Goal: Information Seeking & Learning: Understand process/instructions

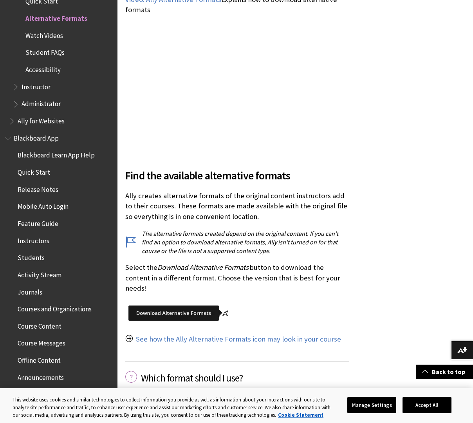
scroll to position [862, 0]
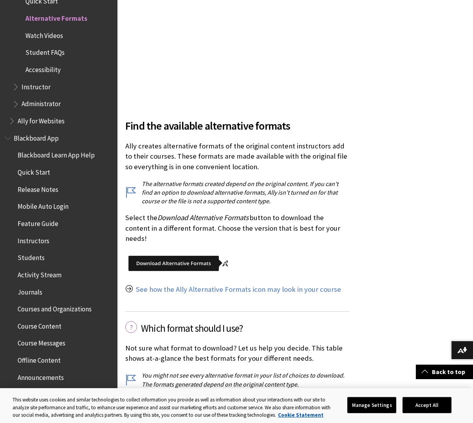
click at [190, 255] on img at bounding box center [179, 263] width 108 height 24
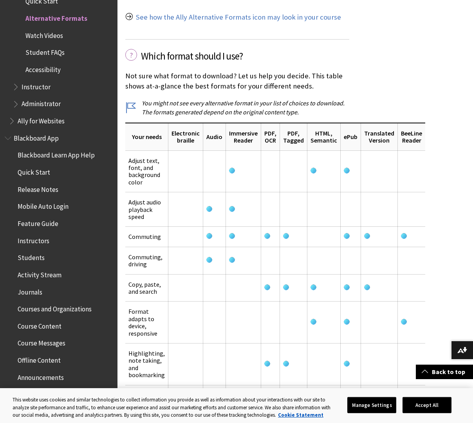
scroll to position [1136, 0]
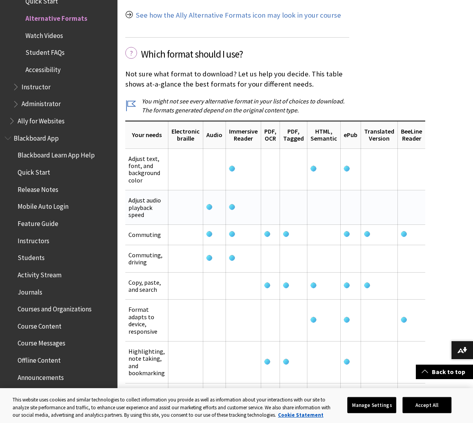
click at [236, 198] on td at bounding box center [243, 207] width 35 height 34
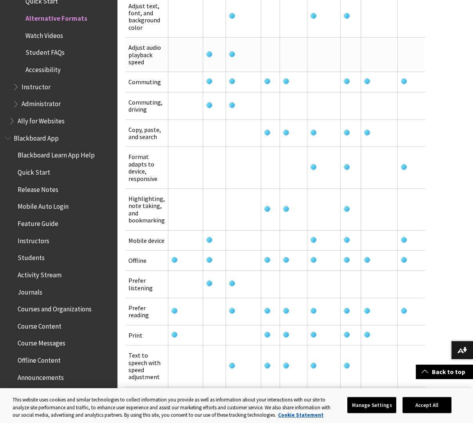
scroll to position [1293, 0]
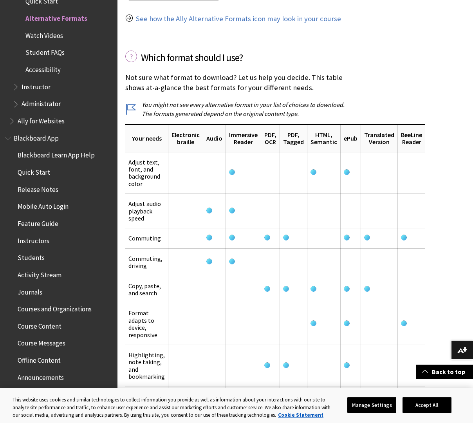
scroll to position [1136, 0]
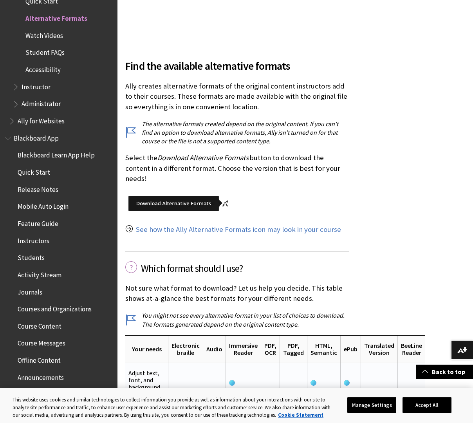
scroll to position [940, 0]
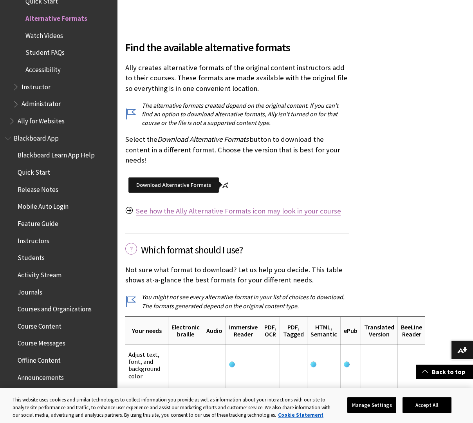
click at [260, 206] on link "See how the Ally Alternative Formats icon may look in your course" at bounding box center [238, 210] width 205 height 9
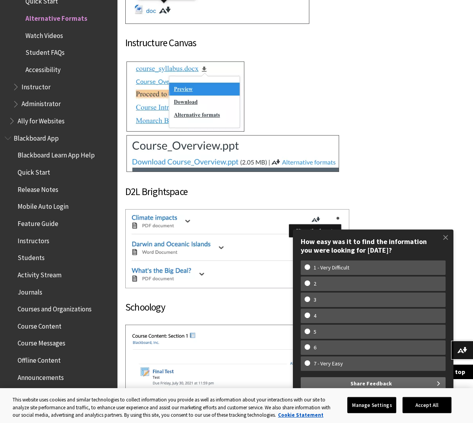
scroll to position [9509, 0]
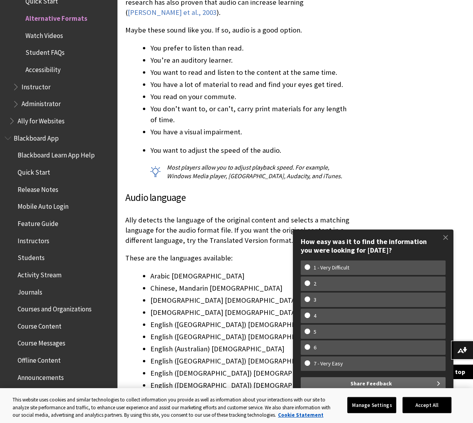
scroll to position [4192, 0]
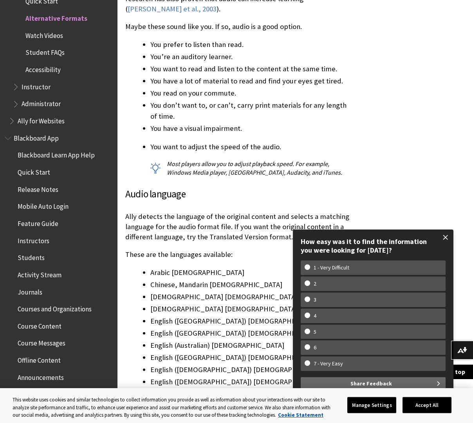
click at [449, 241] on span at bounding box center [446, 237] width 16 height 16
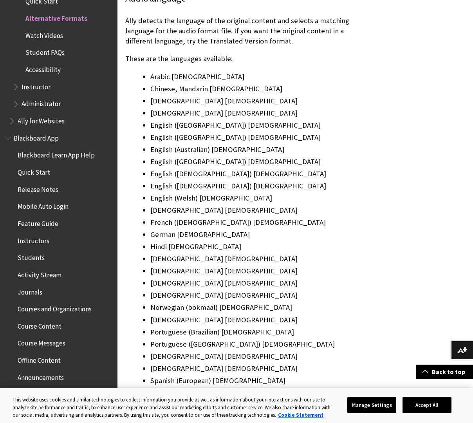
scroll to position [4544, 0]
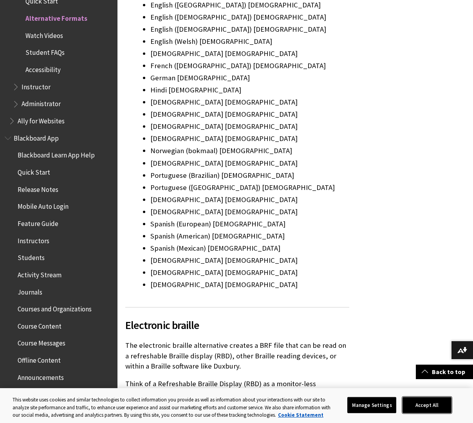
click at [436, 402] on button "Accept All" at bounding box center [427, 405] width 49 height 16
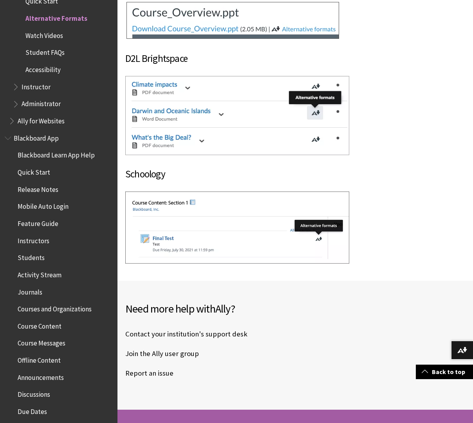
scroll to position [9560, 0]
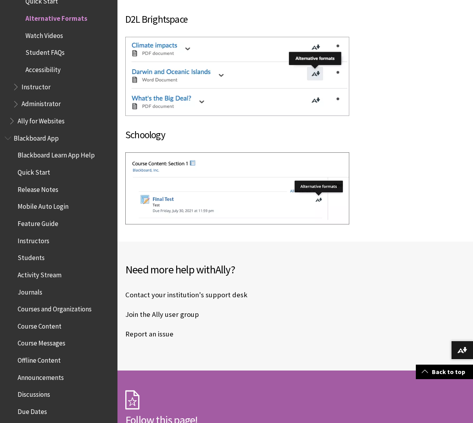
click at [223, 289] on link "Contact your institution's support desk" at bounding box center [186, 295] width 122 height 12
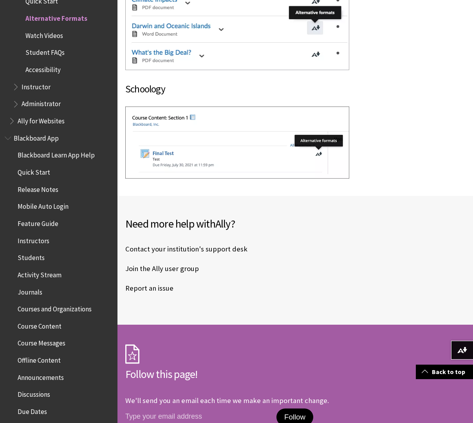
scroll to position [9578, 0]
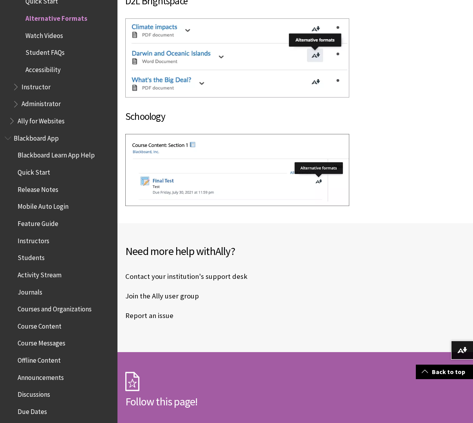
click at [161, 310] on link "Report an issue" at bounding box center [149, 316] width 48 height 12
